Goal: Task Accomplishment & Management: Manage account settings

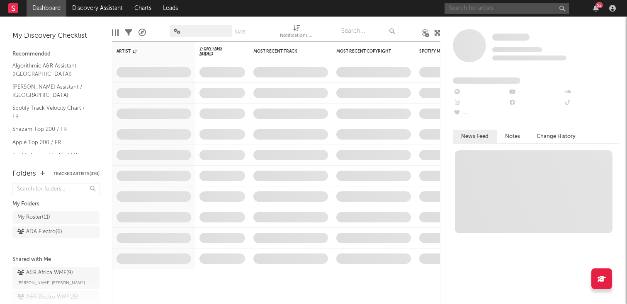
click at [467, 11] on input "text" at bounding box center [506, 8] width 124 height 10
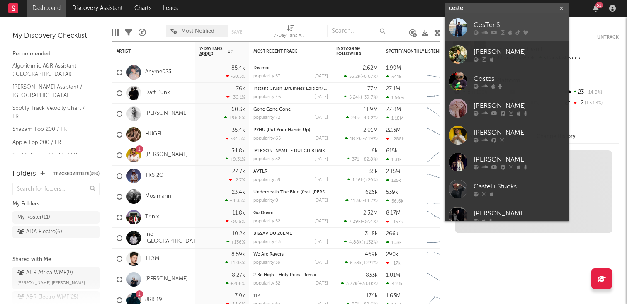
type input "ceste"
click at [506, 22] on div "CesTenS" at bounding box center [518, 25] width 91 height 10
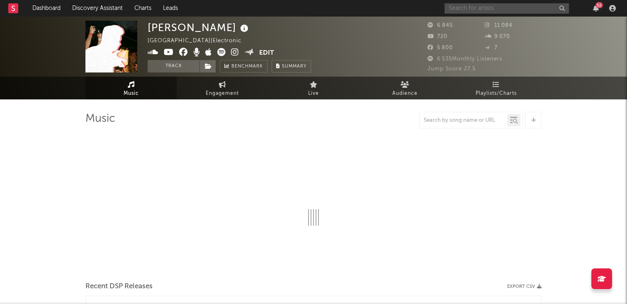
click at [459, 10] on input "text" at bounding box center [506, 8] width 124 height 10
type input "c"
select select "6m"
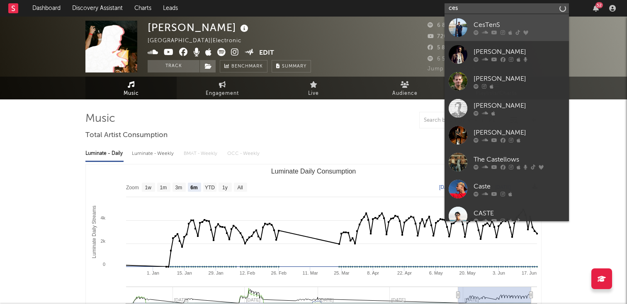
type input "ces"
click at [482, 31] on icon at bounding box center [485, 32] width 6 height 5
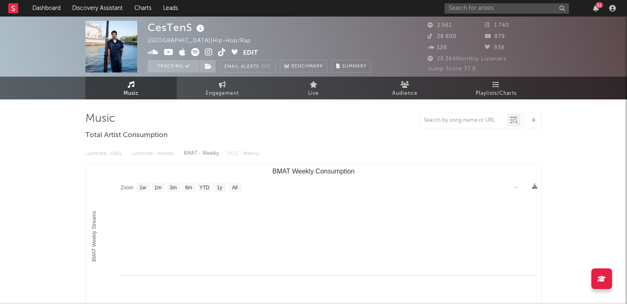
click at [237, 179] on rect "BMAT Weekly Consumption" at bounding box center [313, 248] width 455 height 166
click at [234, 185] on text "All" at bounding box center [234, 188] width 5 height 6
click at [224, 186] on rect "BMAT Weekly Consumption" at bounding box center [219, 187] width 13 height 9
select select "1y"
type input "[DATE]"
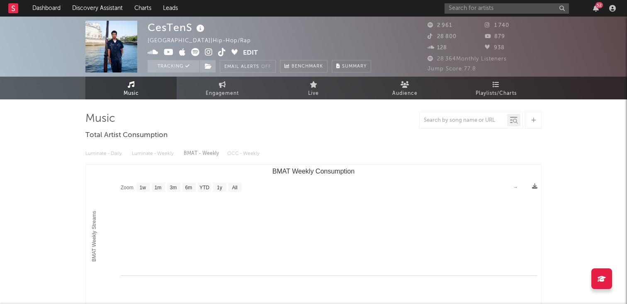
type input "[DATE]"
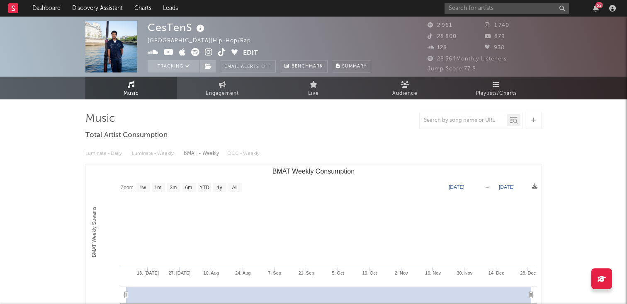
click at [207, 186] on text "YTD" at bounding box center [204, 188] width 10 height 6
click at [189, 187] on text "6m" at bounding box center [188, 188] width 7 height 6
click at [162, 189] on rect "BMAT Weekly Consumption" at bounding box center [158, 187] width 13 height 9
select select "1m"
type input "[DATE]"
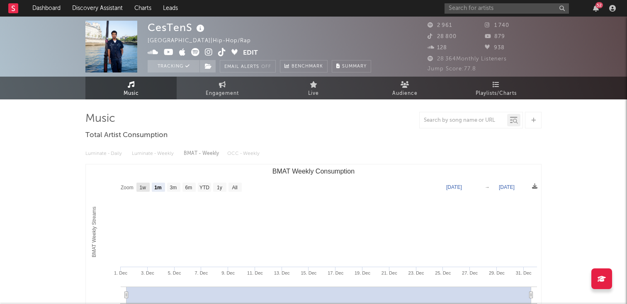
click at [144, 186] on text "1w" at bounding box center [143, 188] width 7 height 6
select select "1w"
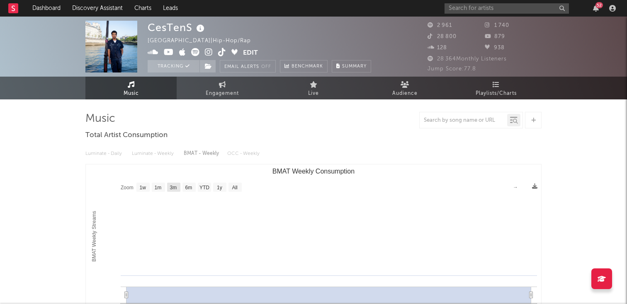
click at [179, 187] on rect "BMAT Weekly Consumption" at bounding box center [173, 187] width 13 height 9
select select "3m"
type input "[DATE]"
click at [199, 190] on rect "BMAT Weekly Consumption" at bounding box center [204, 187] width 13 height 9
click at [210, 190] on rect "BMAT Weekly Consumption" at bounding box center [204, 187] width 13 height 9
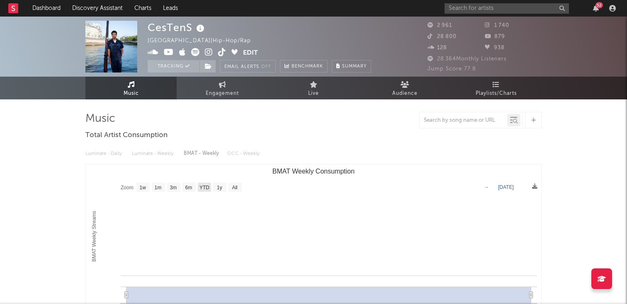
select select "YTD"
click at [456, 2] on div "52" at bounding box center [531, 8] width 174 height 17
click at [456, 8] on input "text" at bounding box center [506, 8] width 124 height 10
paste input "[URL][DOMAIN_NAME]"
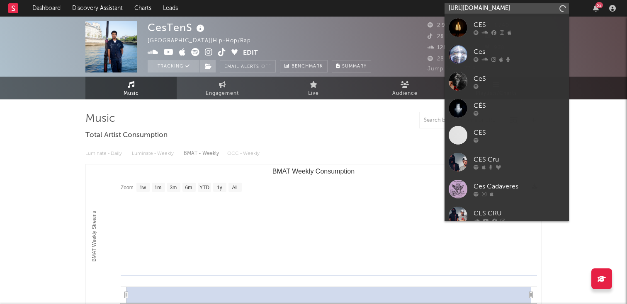
scroll to position [0, 73]
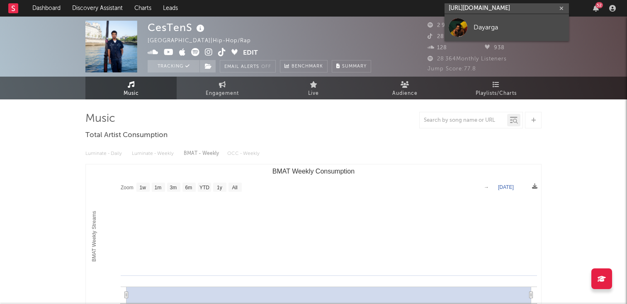
type input "[URL][DOMAIN_NAME]"
click at [465, 23] on div at bounding box center [457, 27] width 19 height 19
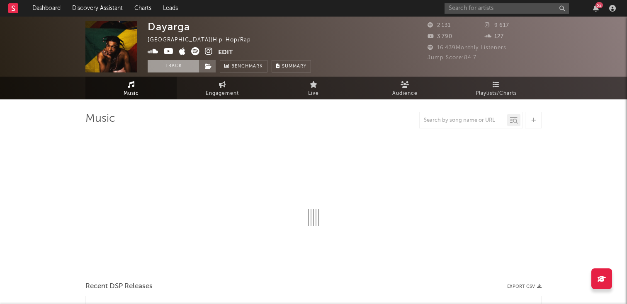
select select "1w"
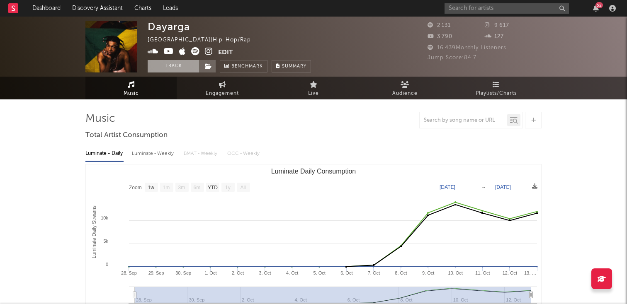
click at [179, 68] on button "Track" at bounding box center [174, 66] width 52 height 12
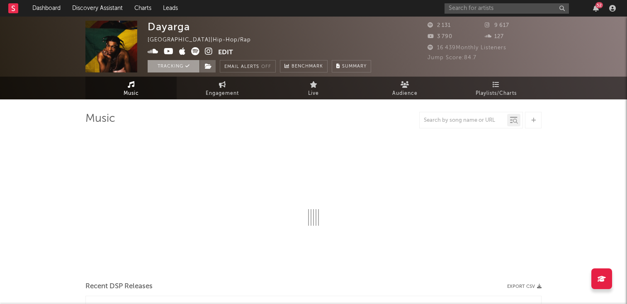
select select "1w"
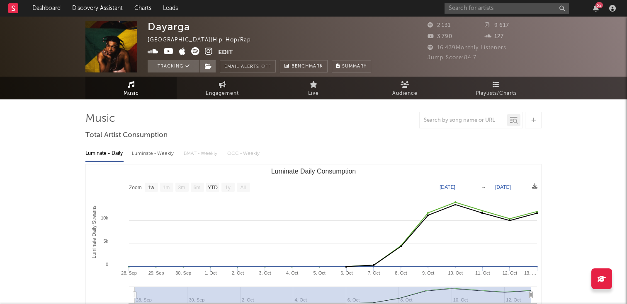
click at [224, 51] on button "Edit" at bounding box center [225, 52] width 15 height 10
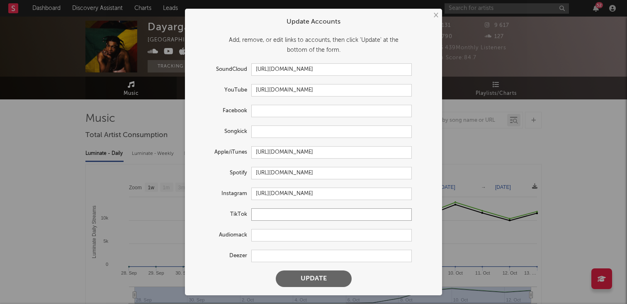
click at [271, 216] on input "text" at bounding box center [331, 214] width 160 height 12
paste input "[URL][DOMAIN_NAME]"
type input "[URL][DOMAIN_NAME]"
click at [300, 262] on form "Update Accounts Add, remove, or edit links to accounts, then click 'Update' at …" at bounding box center [313, 152] width 249 height 278
click at [289, 259] on input "text" at bounding box center [331, 256] width 160 height 12
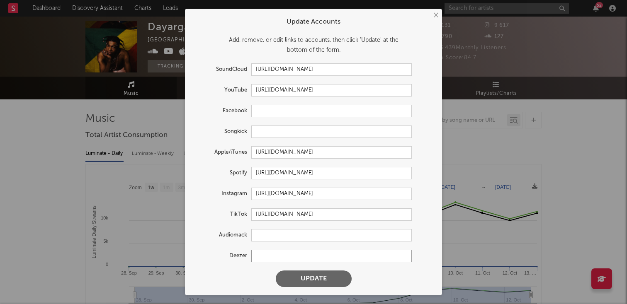
paste input "[URL][DOMAIN_NAME]"
type input "[URL][DOMAIN_NAME]"
click at [300, 278] on button "Update" at bounding box center [314, 279] width 76 height 17
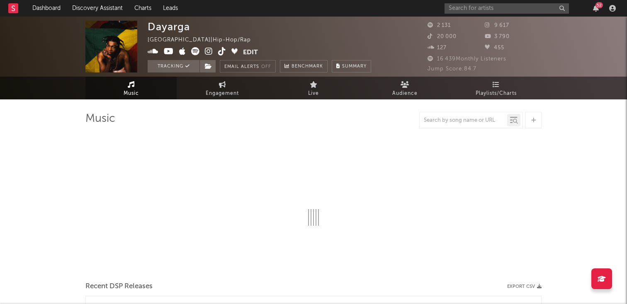
select select "1w"
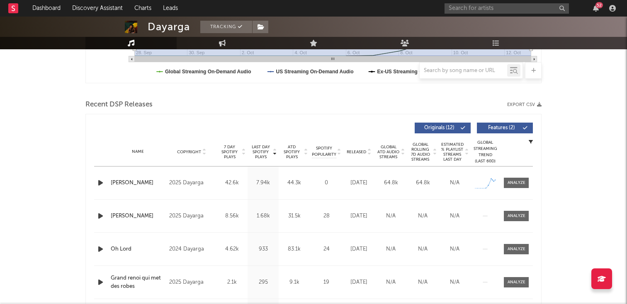
scroll to position [252, 0]
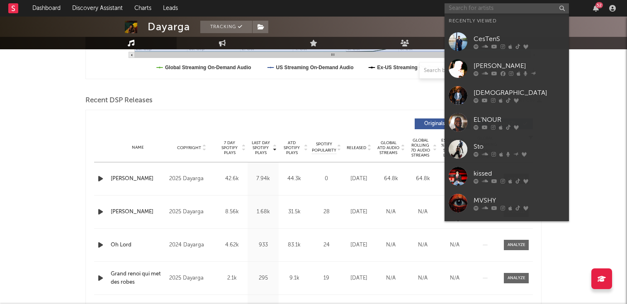
click at [471, 12] on input "text" at bounding box center [506, 8] width 124 height 10
paste input "[URL][DOMAIN_NAME]"
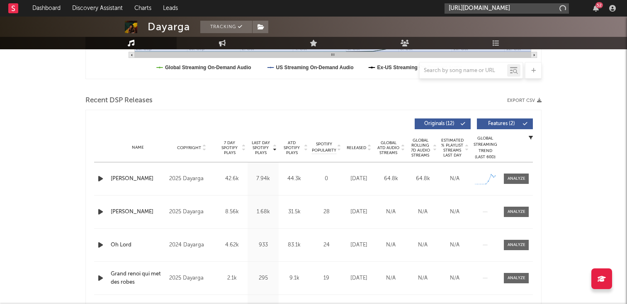
scroll to position [0, 73]
type input "[URL][DOMAIN_NAME]"
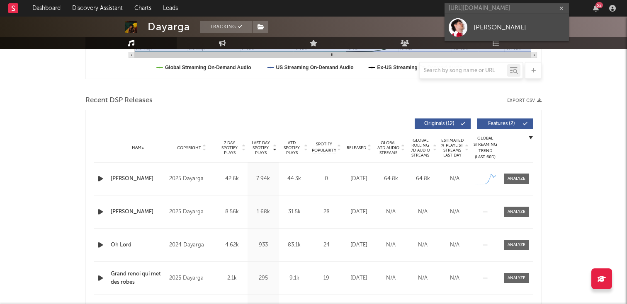
click at [473, 31] on div "[PERSON_NAME]" at bounding box center [518, 27] width 91 height 10
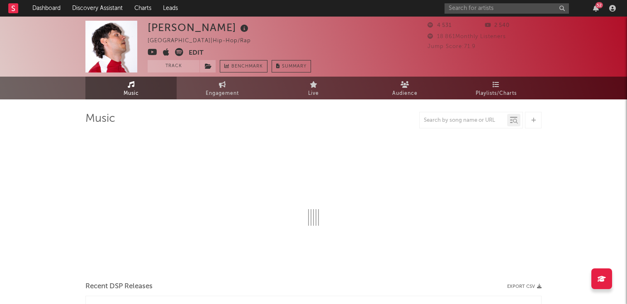
select select "1w"
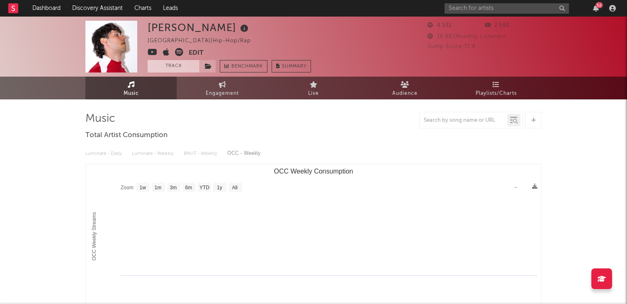
click at [182, 66] on button "Track" at bounding box center [174, 66] width 52 height 12
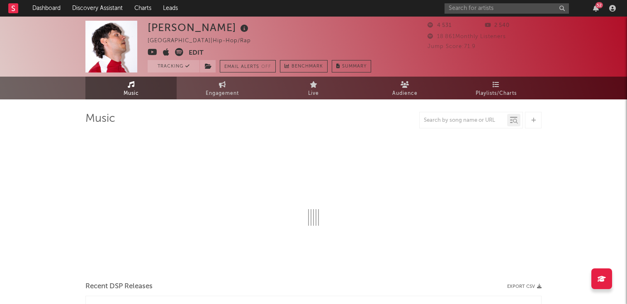
click at [194, 55] on button "Edit" at bounding box center [196, 53] width 15 height 10
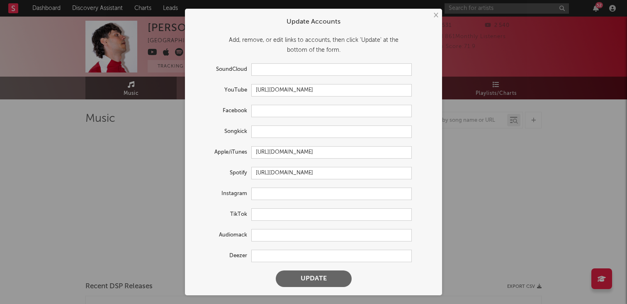
select select "1w"
click at [283, 133] on input "text" at bounding box center [331, 132] width 160 height 12
click at [268, 189] on input "text" at bounding box center [331, 194] width 160 height 12
paste input "[URL][DOMAIN_NAME]"
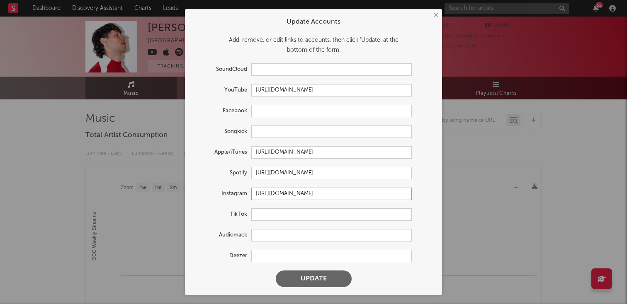
type input "[URL][DOMAIN_NAME]"
click at [261, 252] on input "text" at bounding box center [331, 256] width 160 height 12
click at [268, 215] on input "text" at bounding box center [331, 214] width 160 height 12
paste input "[URL][DOMAIN_NAME]"
type input "[URL][DOMAIN_NAME]"
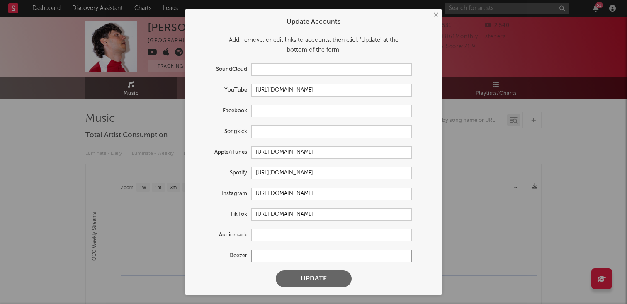
click at [270, 257] on input "text" at bounding box center [331, 256] width 160 height 12
paste input "[URL][DOMAIN_NAME]"
type input "[URL][DOMAIN_NAME]"
click at [300, 278] on button "Update" at bounding box center [314, 279] width 76 height 17
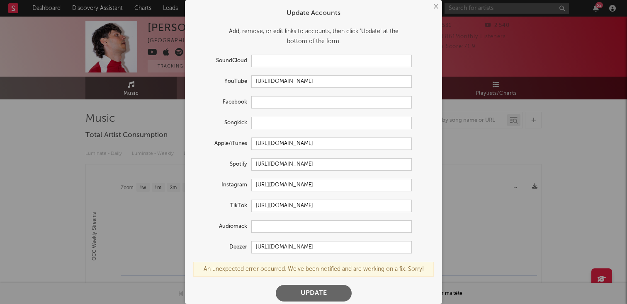
click at [315, 301] on button "Update" at bounding box center [314, 293] width 76 height 17
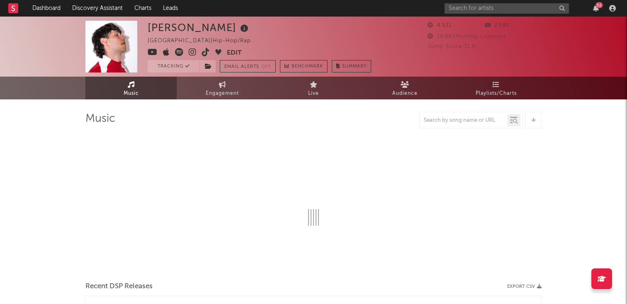
select select "1w"
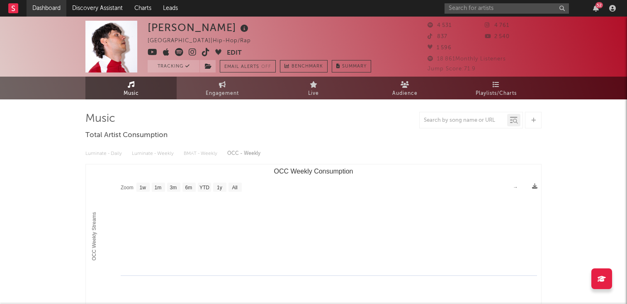
click at [58, 10] on link "Dashboard" at bounding box center [47, 8] width 40 height 17
